Goal: Navigation & Orientation: Find specific page/section

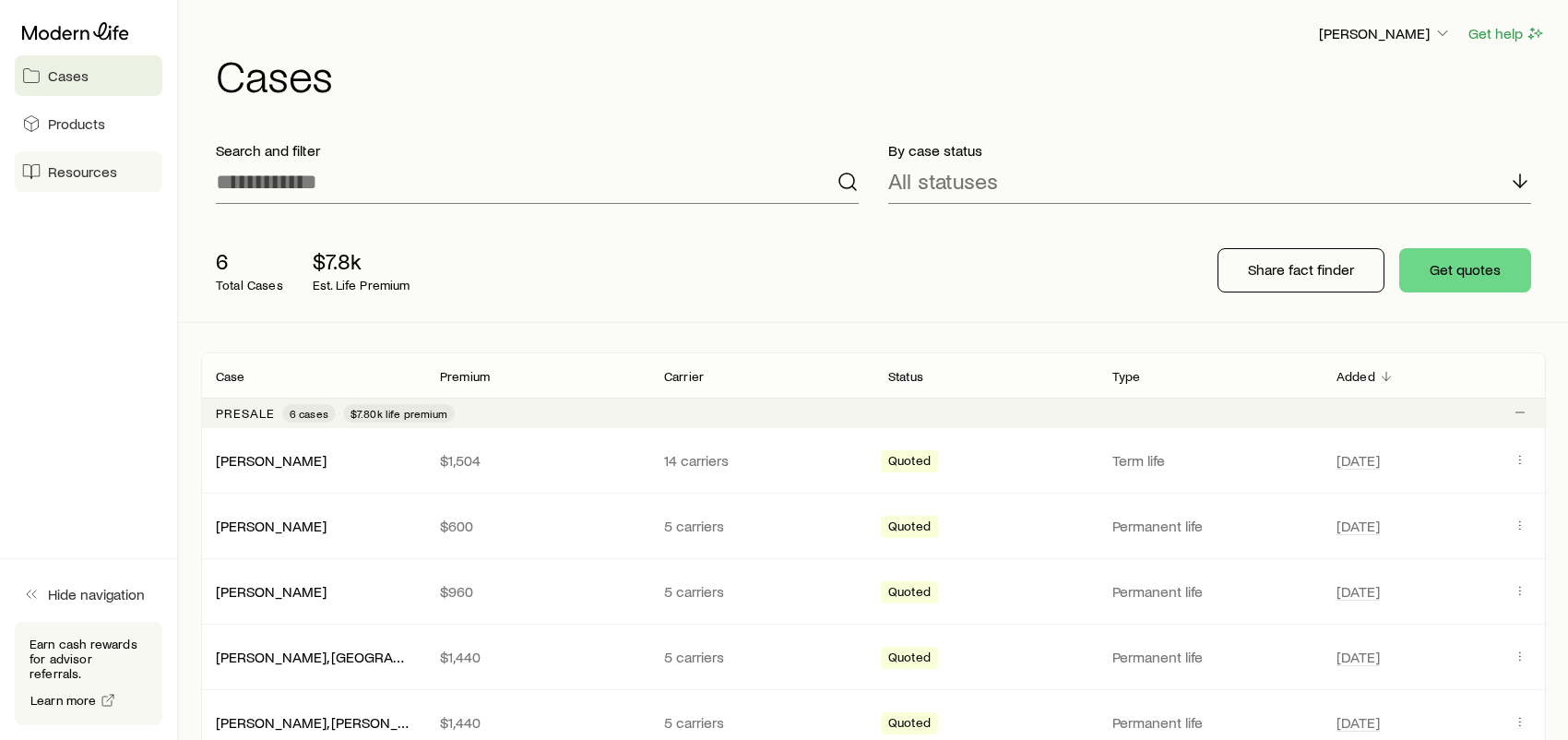
click at [72, 179] on span "Resources" at bounding box center [82, 171] width 69 height 18
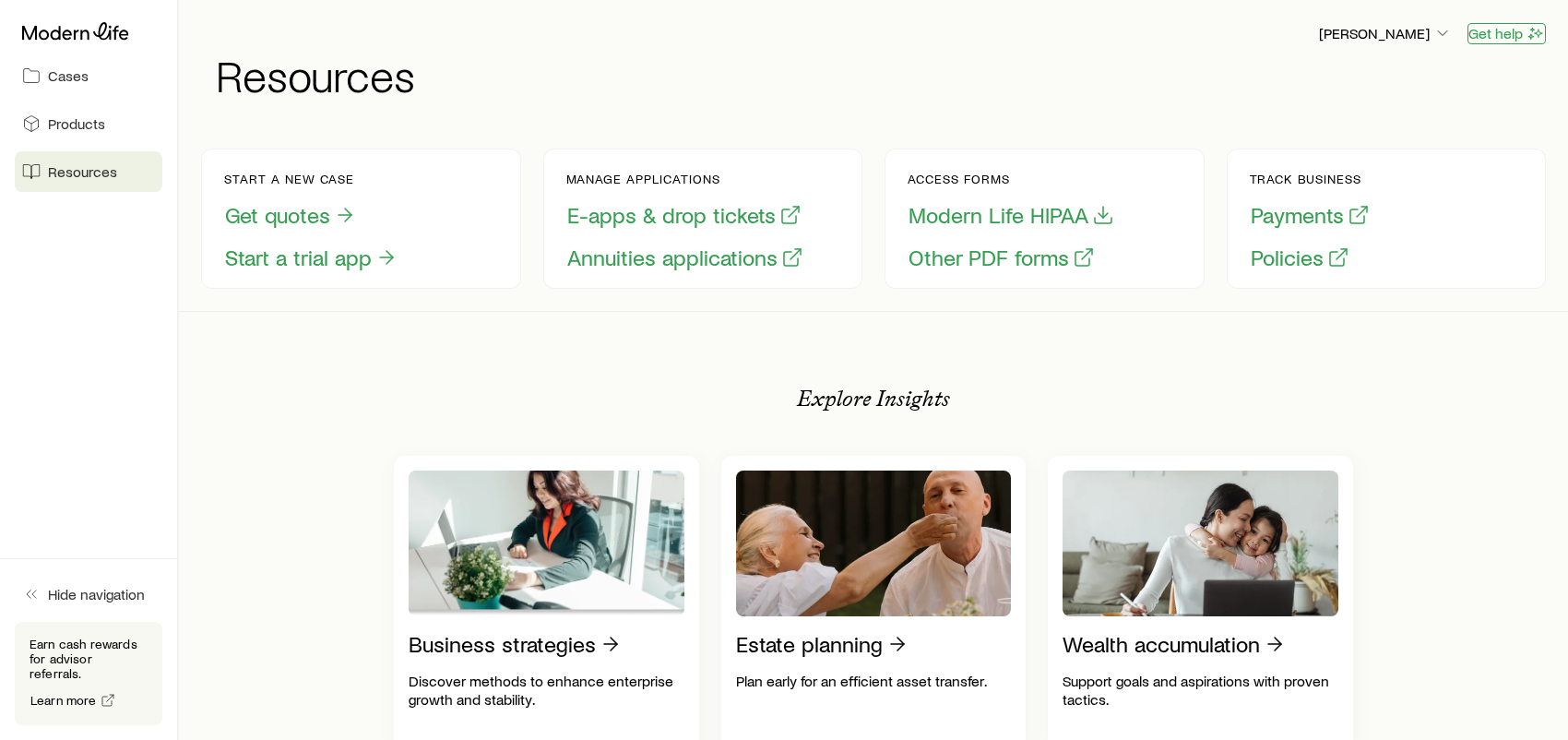
click at [1502, 34] on button "Get help" at bounding box center [1507, 33] width 78 height 21
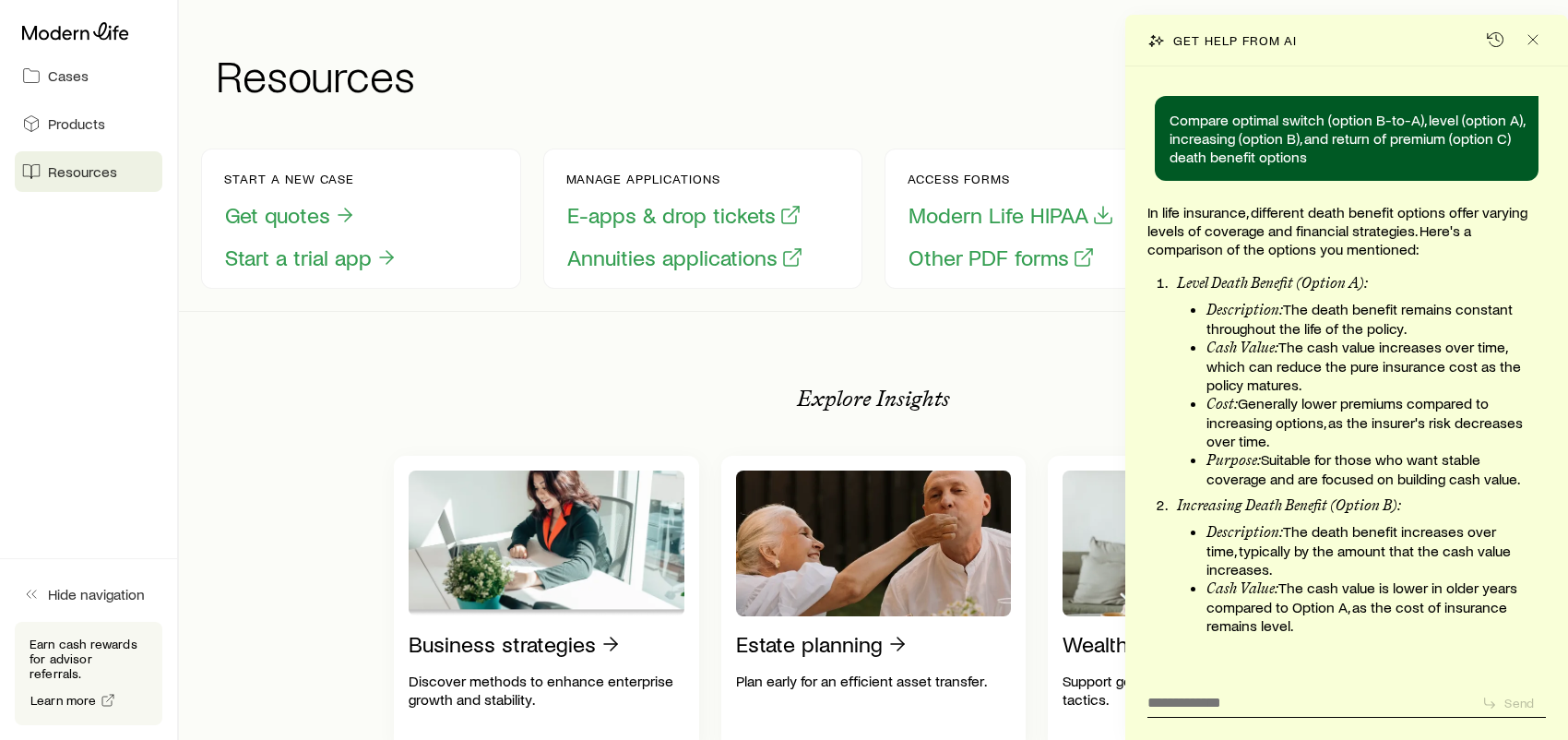
scroll to position [2476, 0]
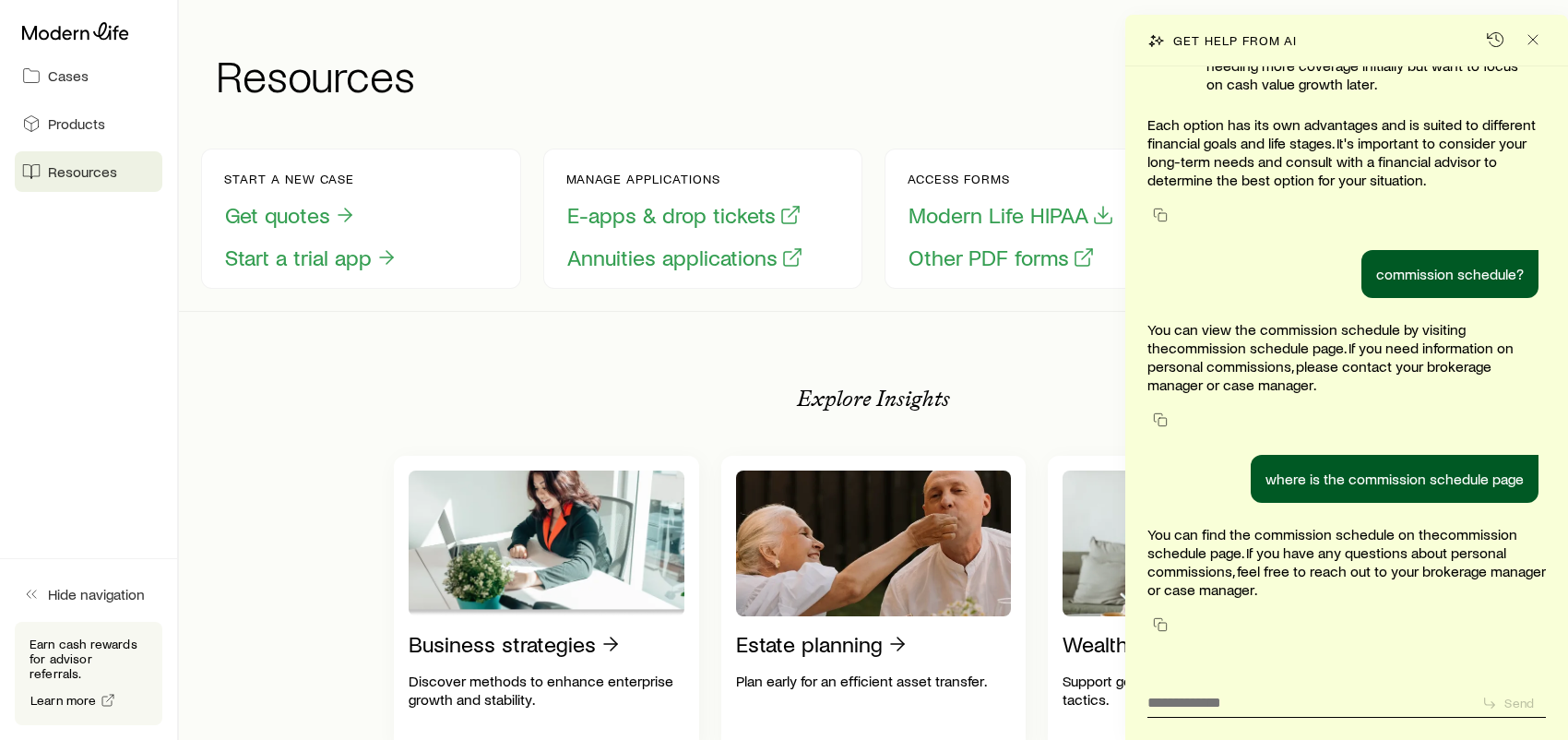
click at [76, 134] on link "Products" at bounding box center [88, 123] width 147 height 40
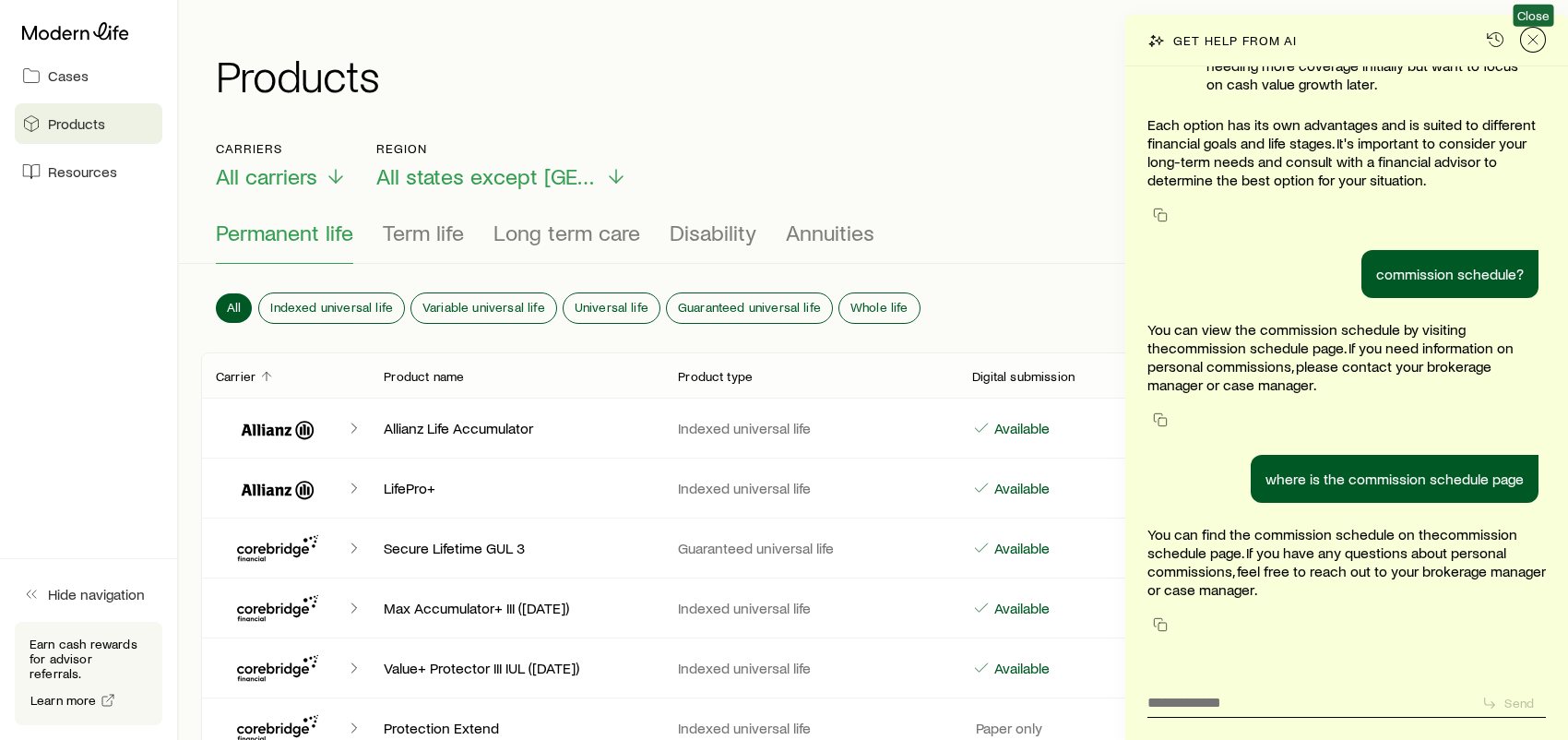
click at [1532, 38] on line "Close" at bounding box center [1533, 40] width 10 height 10
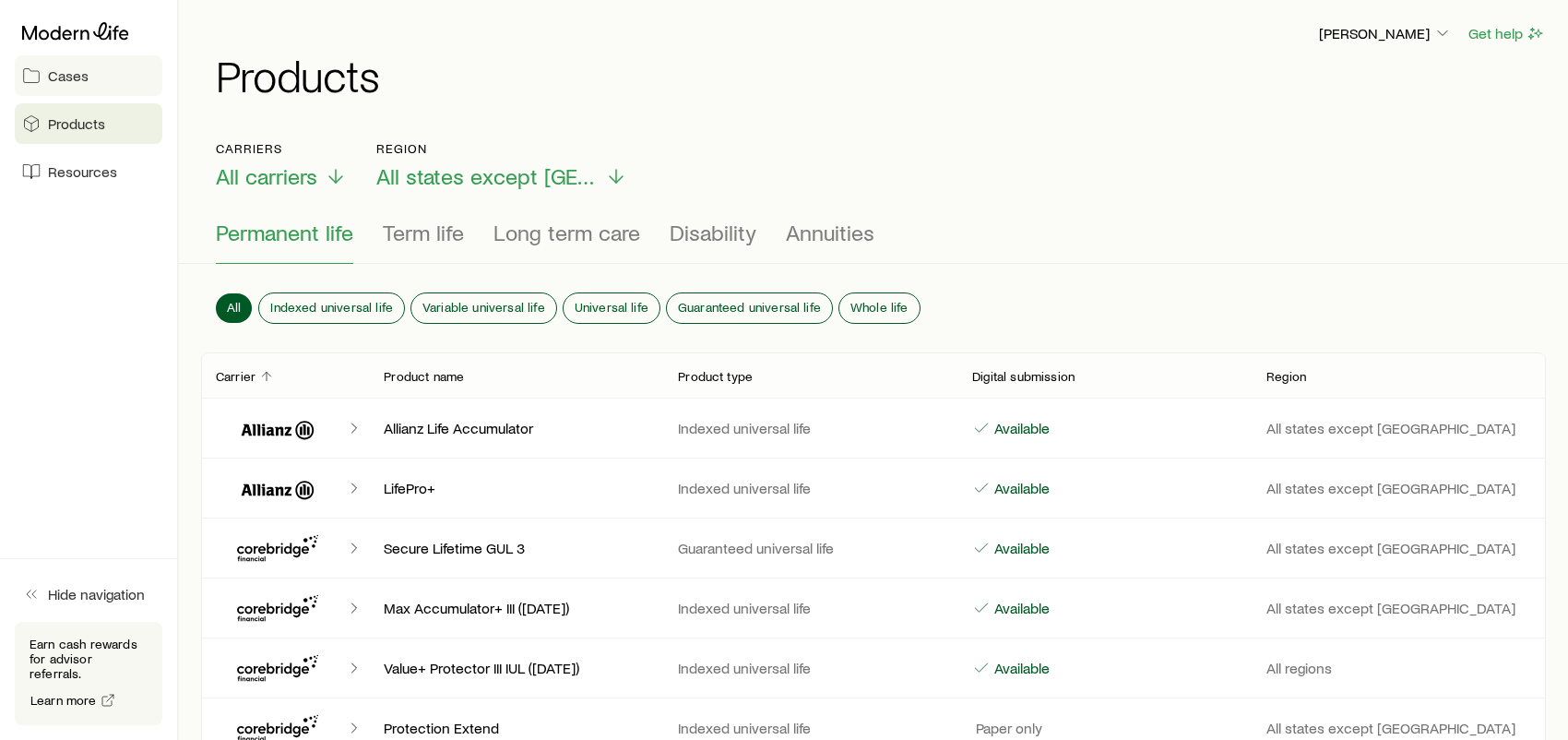
click at [62, 75] on span "Cases" at bounding box center [68, 75] width 40 height 18
